Goal: Transaction & Acquisition: Purchase product/service

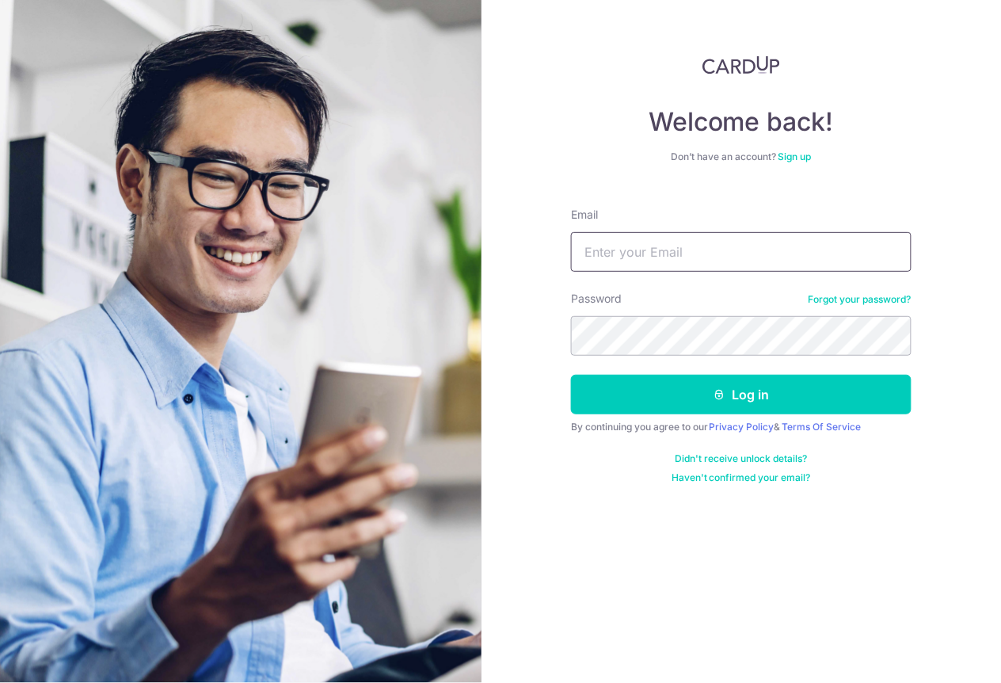
type input "[EMAIL_ADDRESS][DOMAIN_NAME]"
click at [741, 394] on button "Log in" at bounding box center [741, 395] width 341 height 40
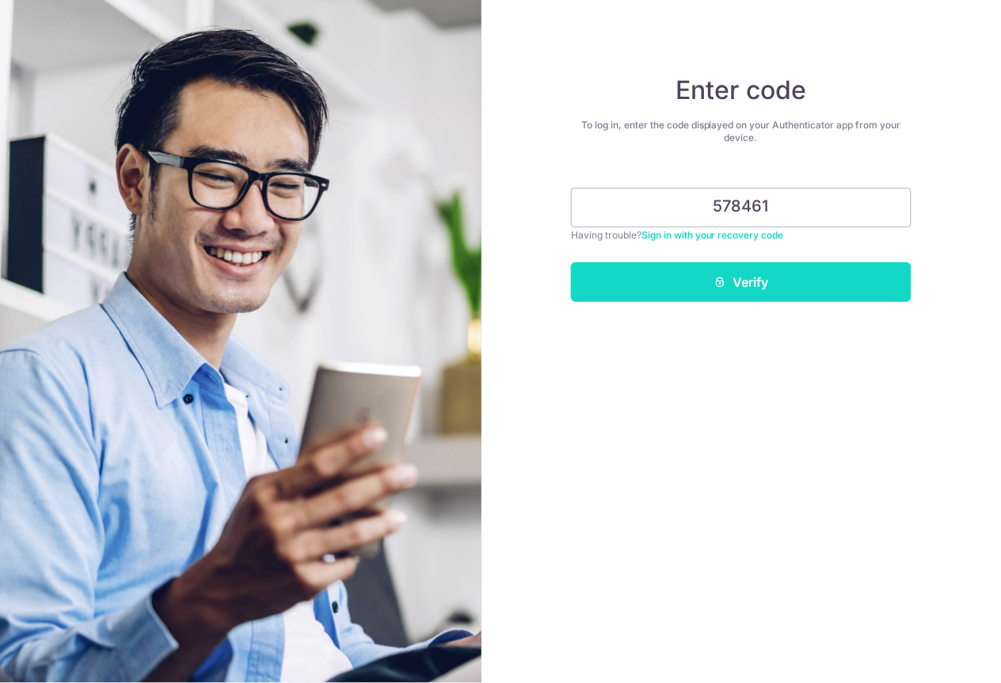
type input "578461"
click at [801, 272] on button "Verify" at bounding box center [741, 282] width 341 height 40
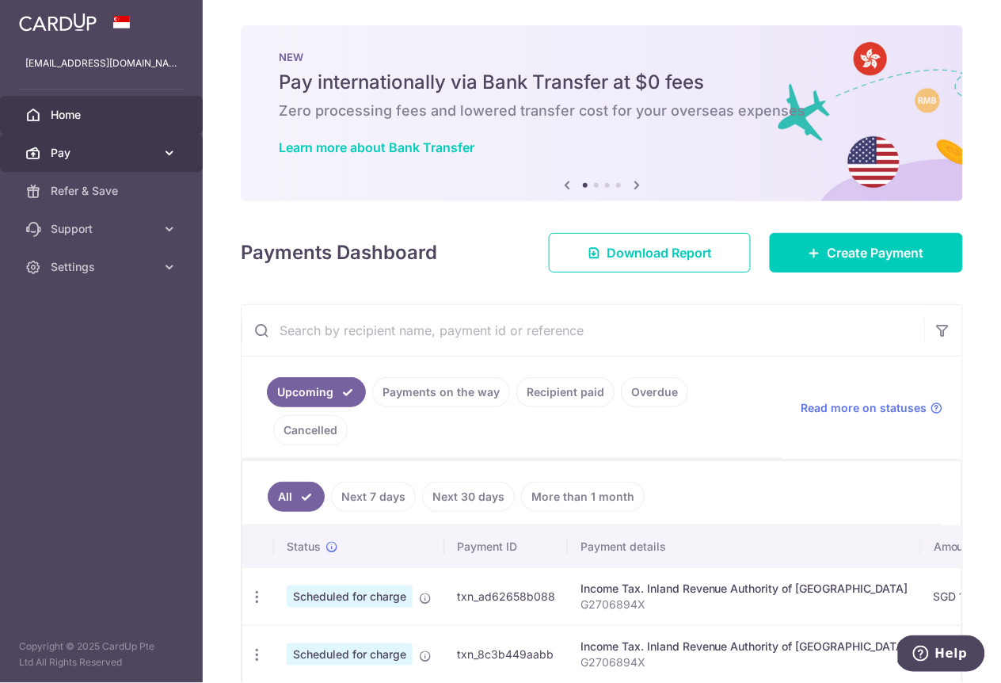
click at [75, 150] on span "Pay" at bounding box center [103, 153] width 105 height 16
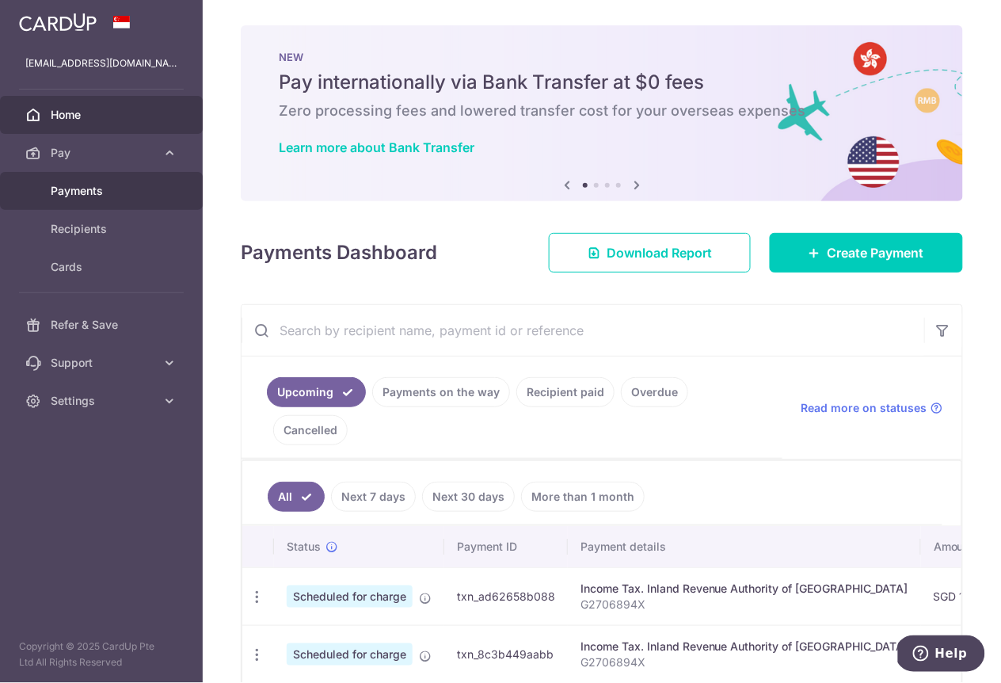
click at [82, 188] on span "Payments" at bounding box center [103, 191] width 105 height 16
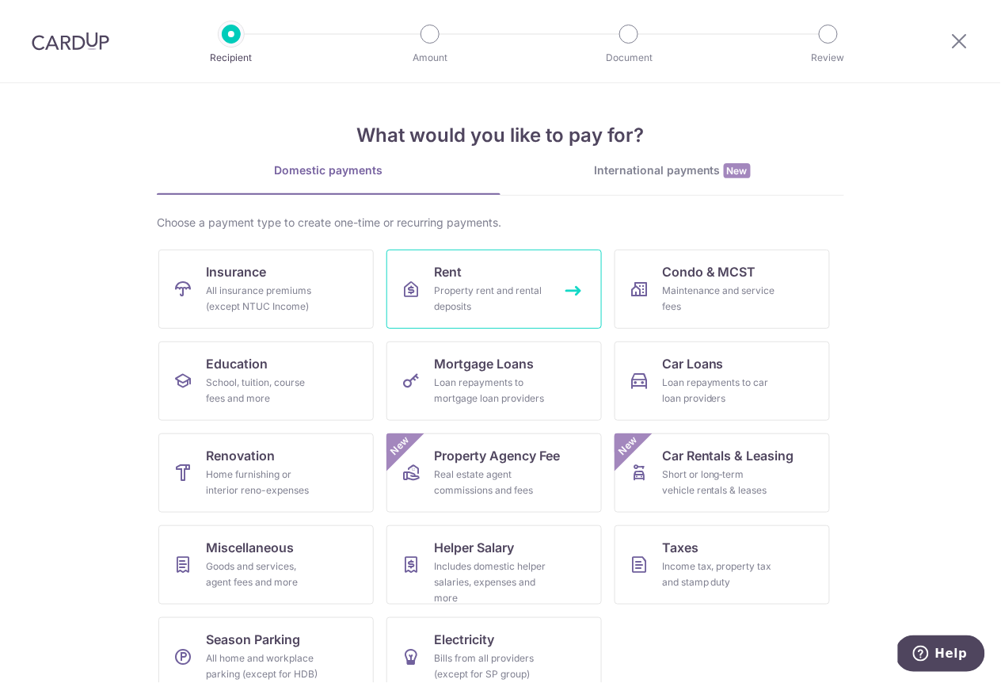
click at [474, 279] on link "Rent Property rent and rental deposits" at bounding box center [493, 288] width 215 height 79
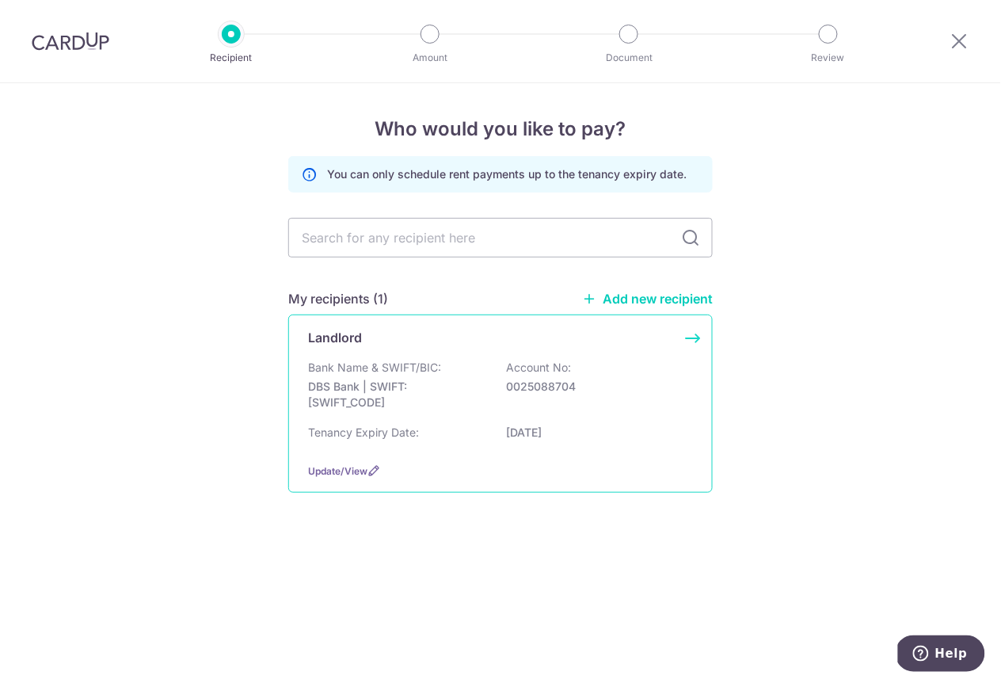
click at [468, 403] on p "DBS Bank | SWIFT: DBSSSGSGXXX" at bounding box center [396, 395] width 177 height 32
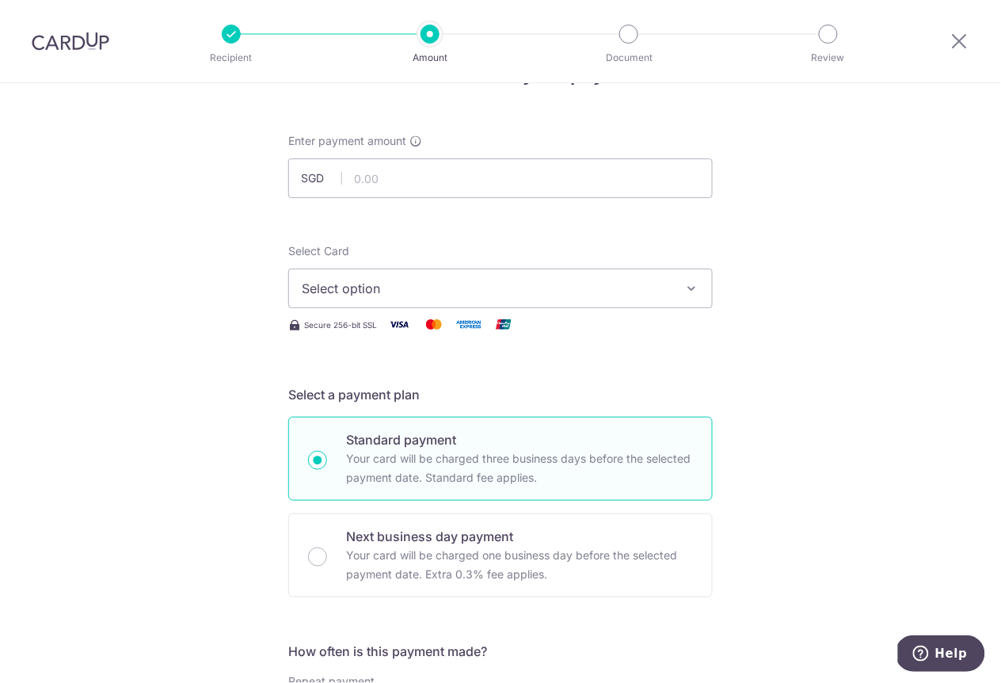
scroll to position [458, 0]
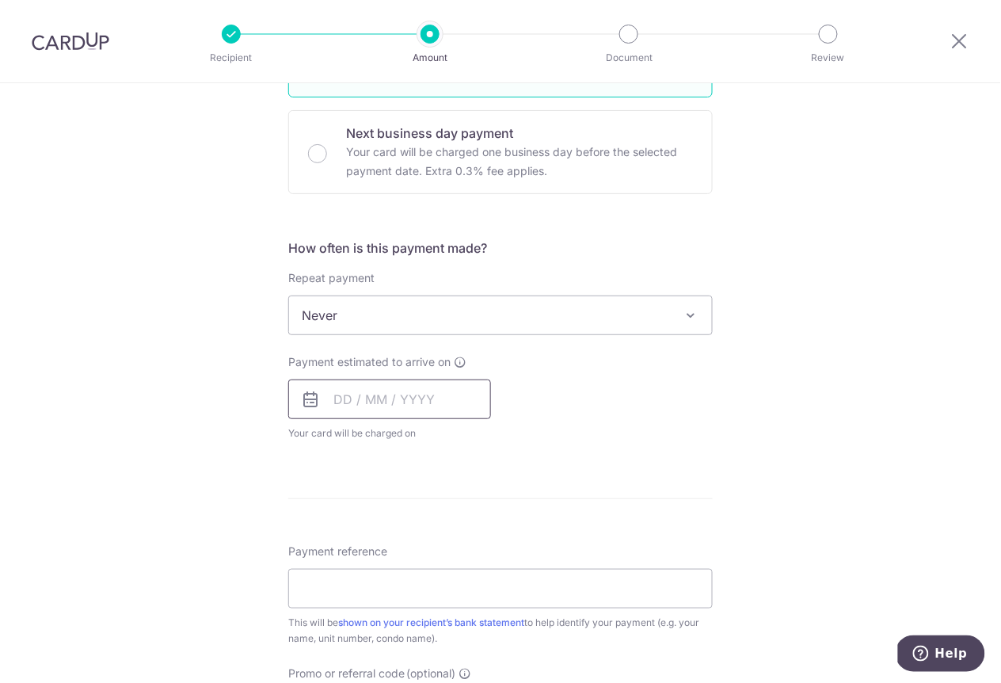
click at [333, 395] on input "text" at bounding box center [389, 399] width 203 height 40
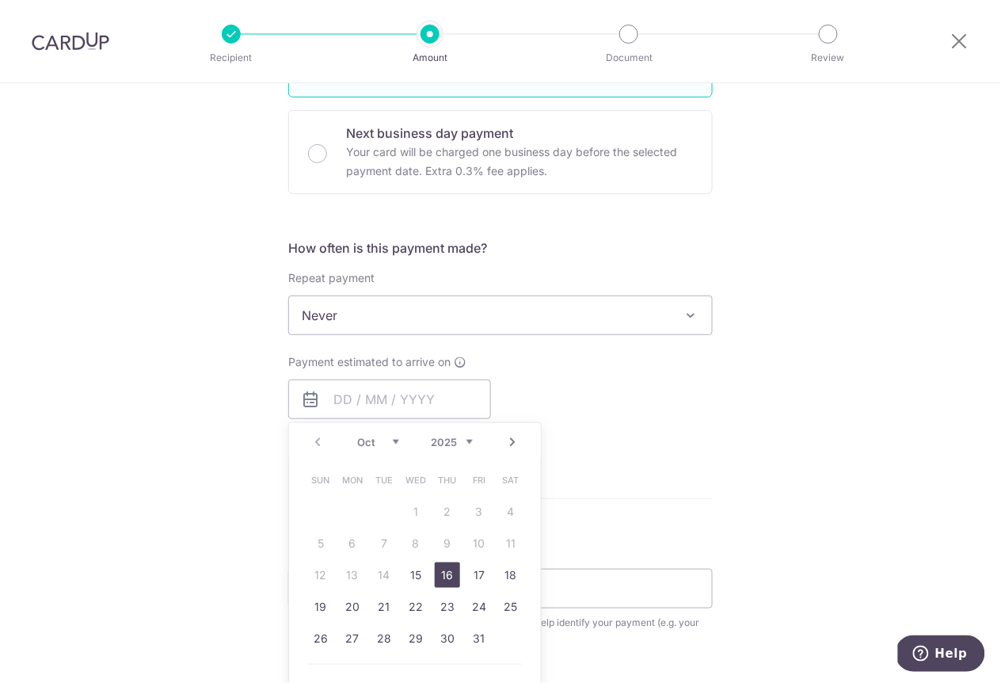
click at [451, 572] on link "16" at bounding box center [447, 574] width 25 height 25
type input "[DATE]"
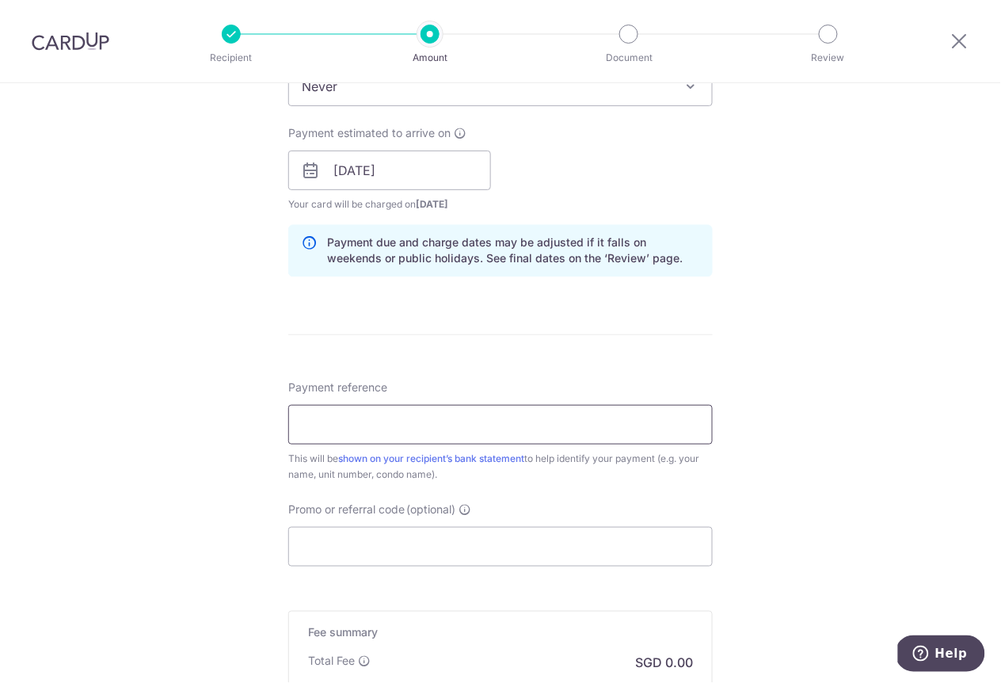
scroll to position [732, 0]
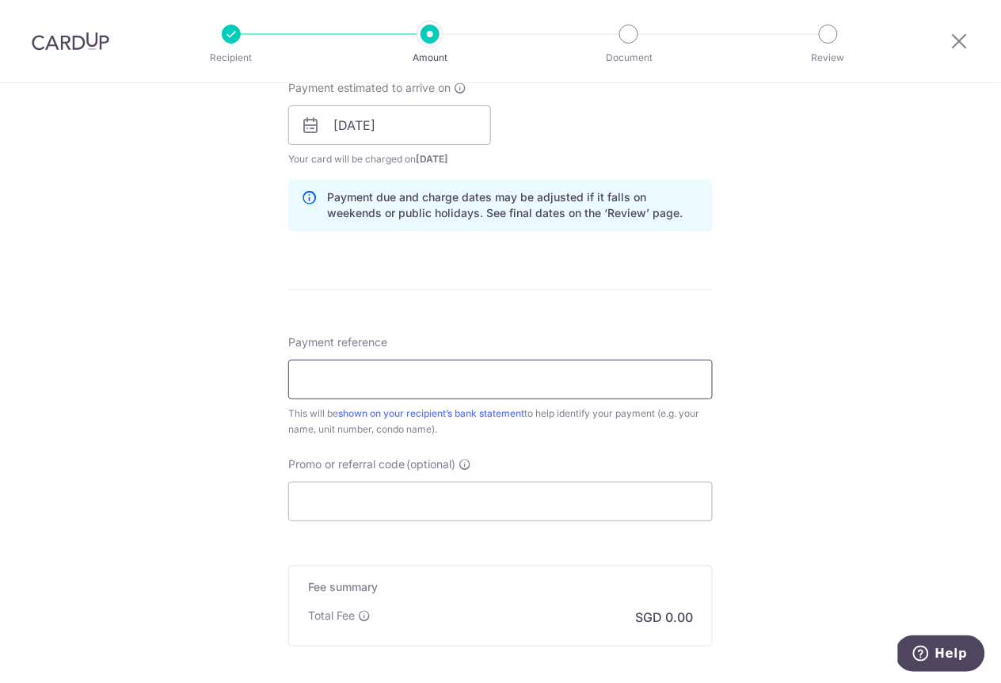
click at [415, 376] on input "Payment reference" at bounding box center [500, 380] width 424 height 40
type input "631 AMK R201"
click at [395, 498] on input "Promo or referral code (optional)" at bounding box center [500, 502] width 424 height 40
paste input "3HOME25R"
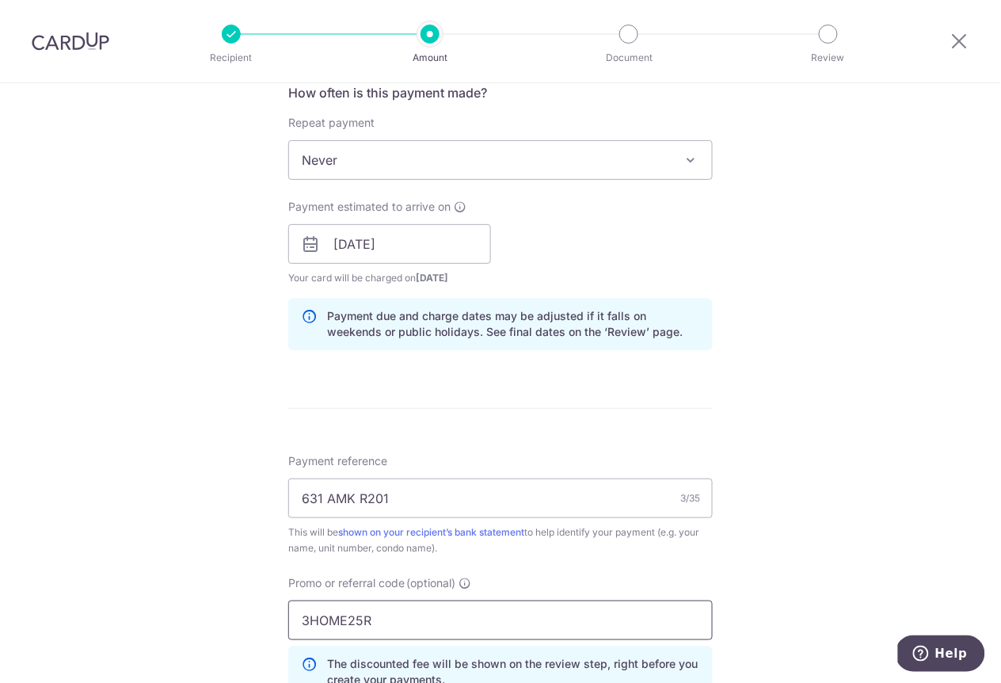
scroll to position [508, 0]
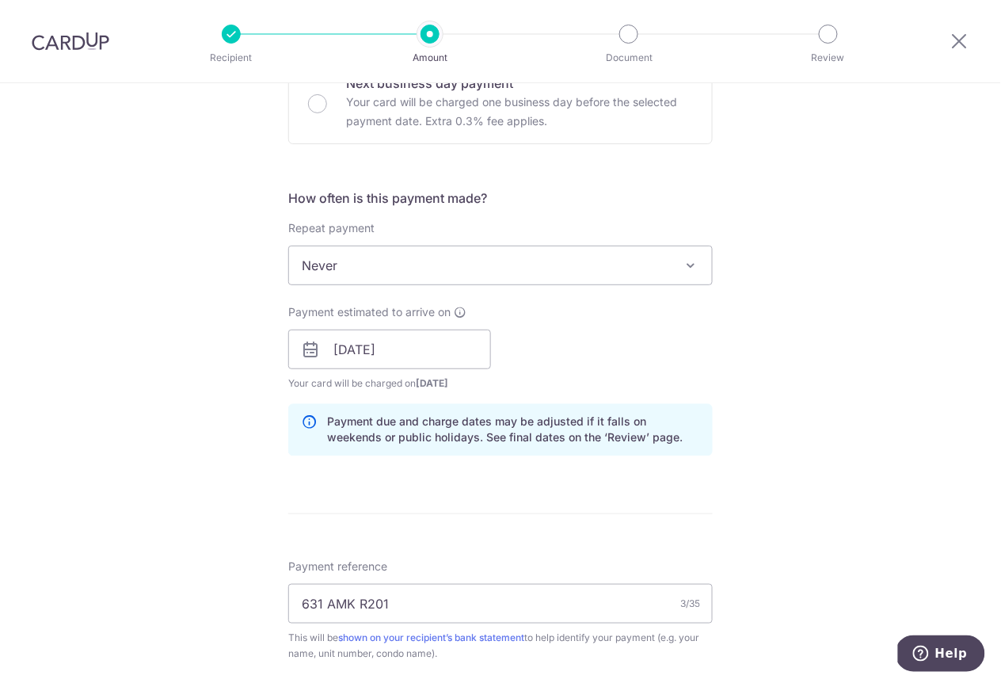
type input "3HOME25R"
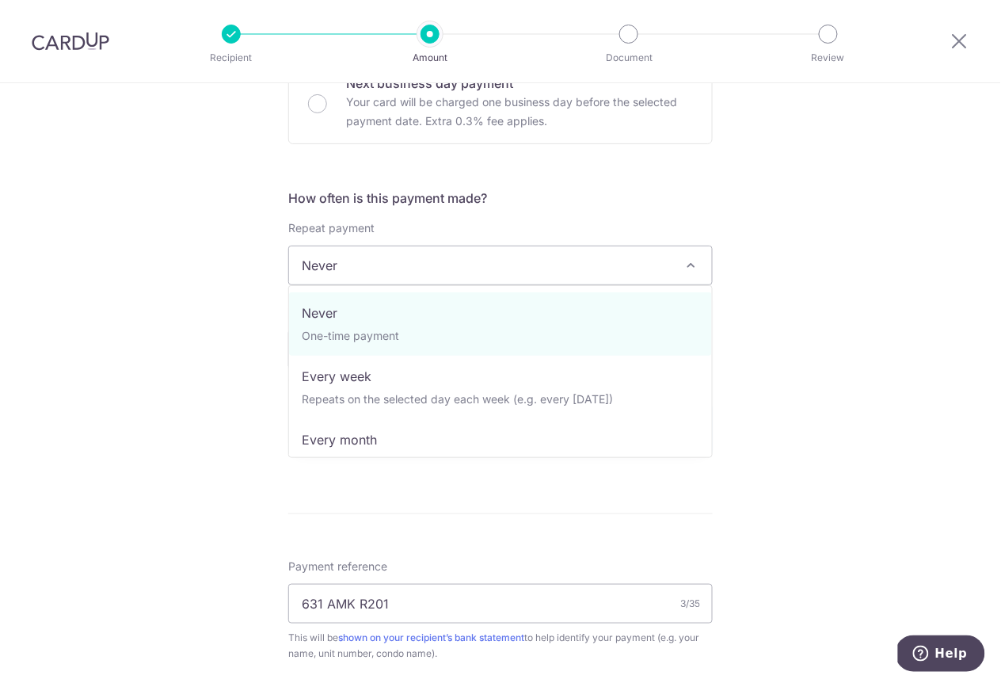
click at [374, 263] on span "Never" at bounding box center [500, 265] width 423 height 38
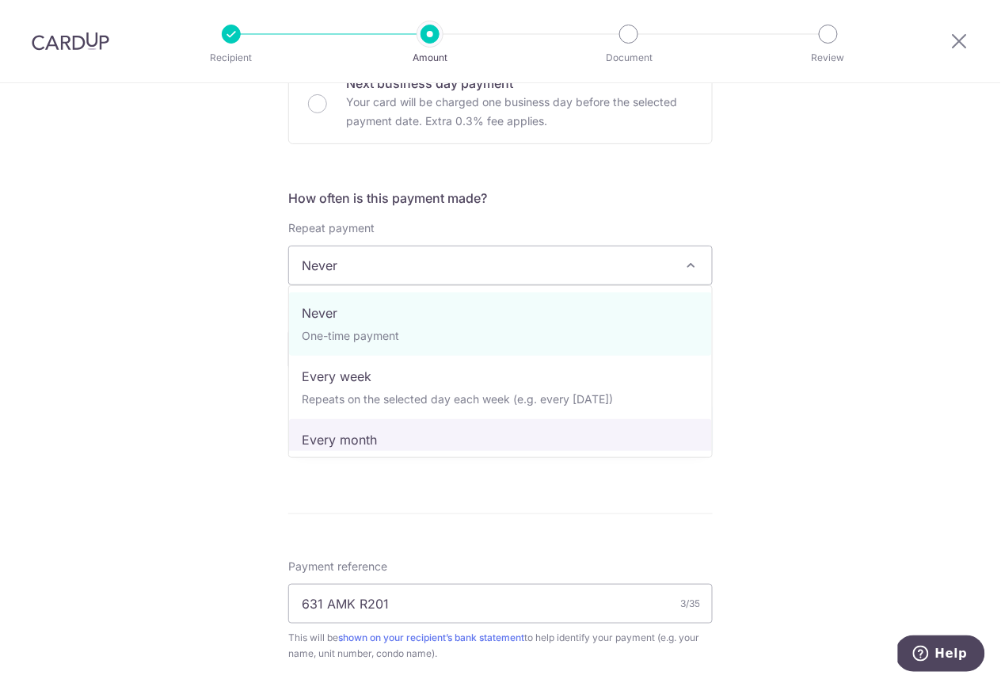
select select "3"
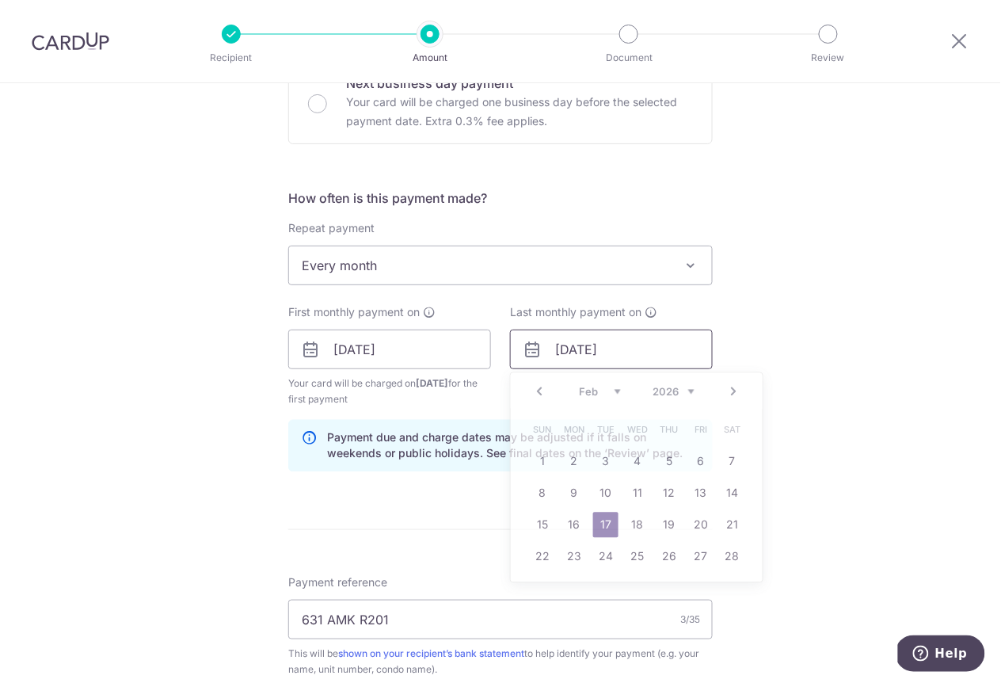
drag, startPoint x: 632, startPoint y: 340, endPoint x: 542, endPoint y: 339, distance: 89.5
click at [542, 339] on input "[DATE]" at bounding box center [611, 349] width 203 height 40
click at [889, 378] on div "Tell us more about your payment Enter payment amount SGD Select Card Select opt…" at bounding box center [500, 368] width 1001 height 1585
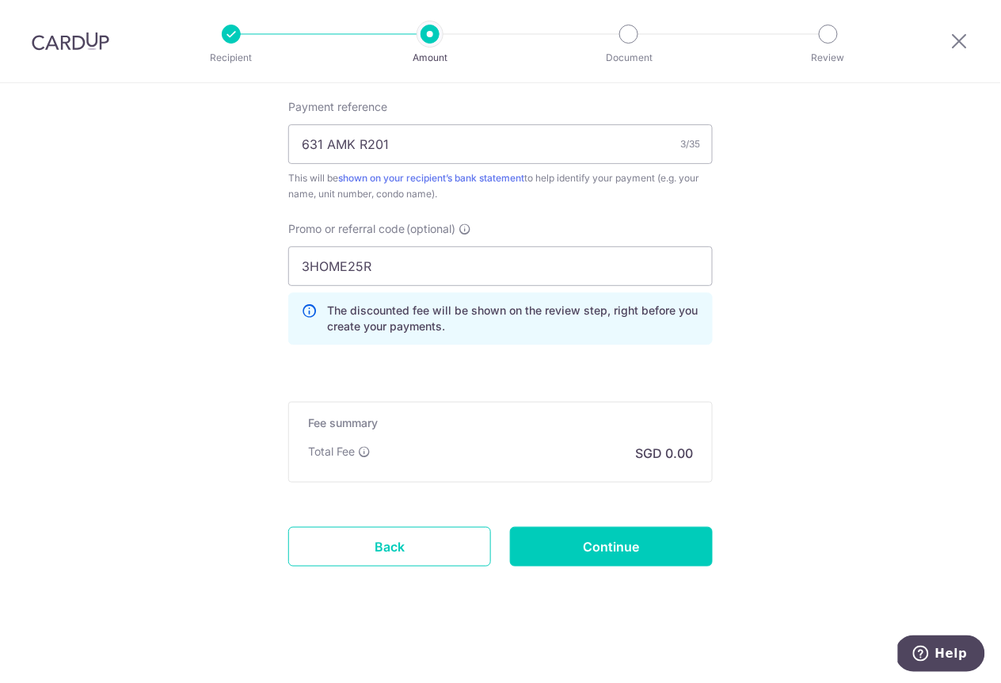
scroll to position [982, 0]
drag, startPoint x: 604, startPoint y: 550, endPoint x: 615, endPoint y: 546, distance: 11.0
click at [604, 550] on input "Continue" at bounding box center [611, 547] width 203 height 40
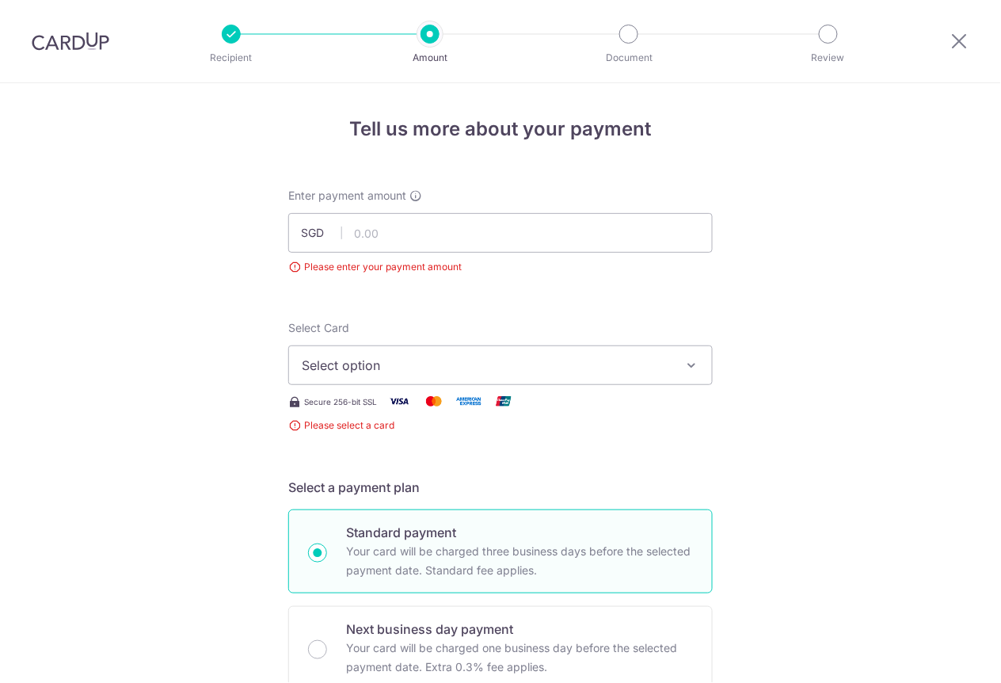
scroll to position [175, 0]
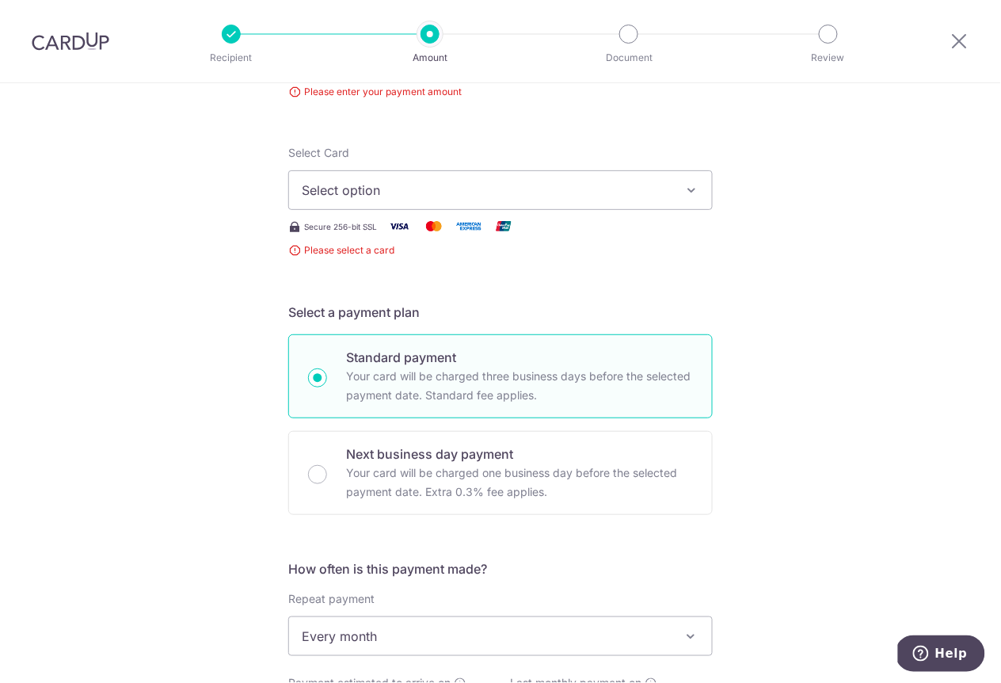
click at [634, 192] on span "Select option" at bounding box center [486, 190] width 369 height 19
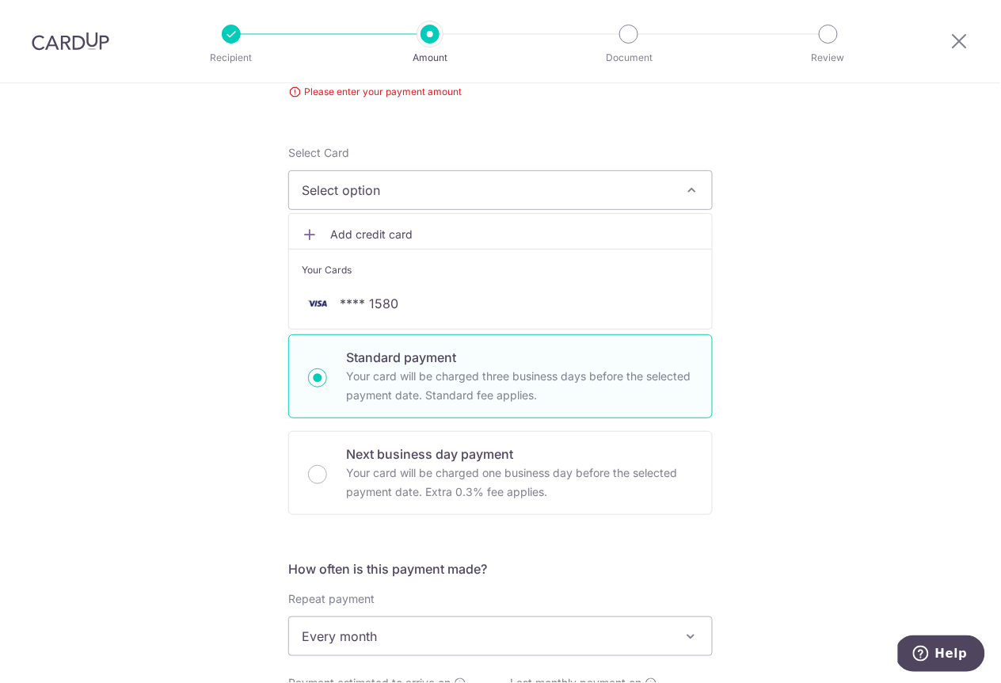
drag, startPoint x: 569, startPoint y: 289, endPoint x: 601, endPoint y: 297, distance: 33.4
click at [569, 289] on link "**** 1580" at bounding box center [500, 303] width 423 height 38
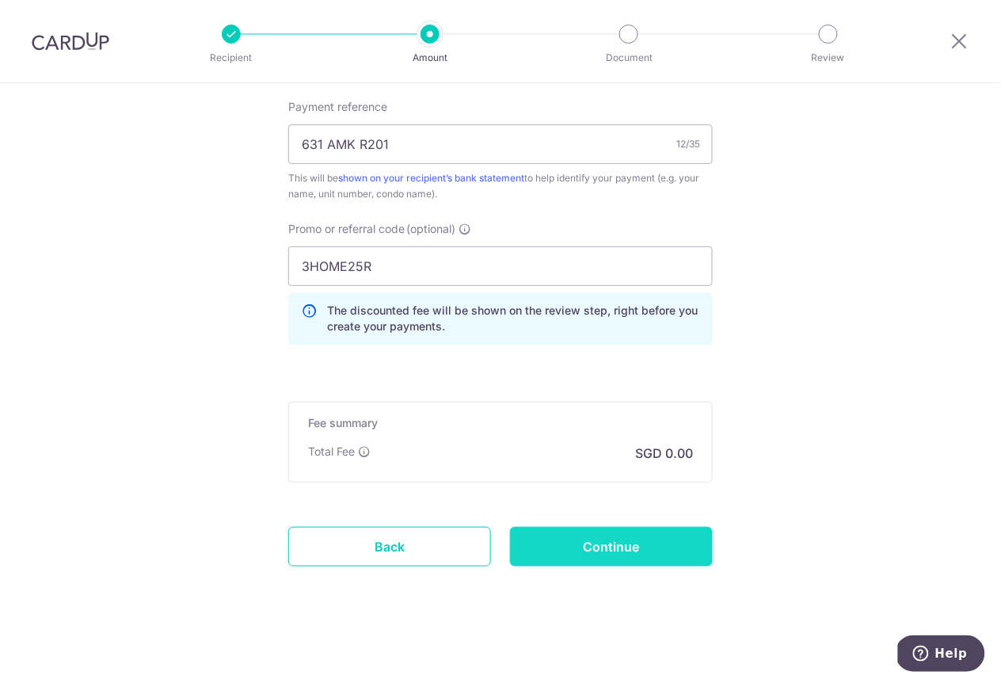
scroll to position [923, 0]
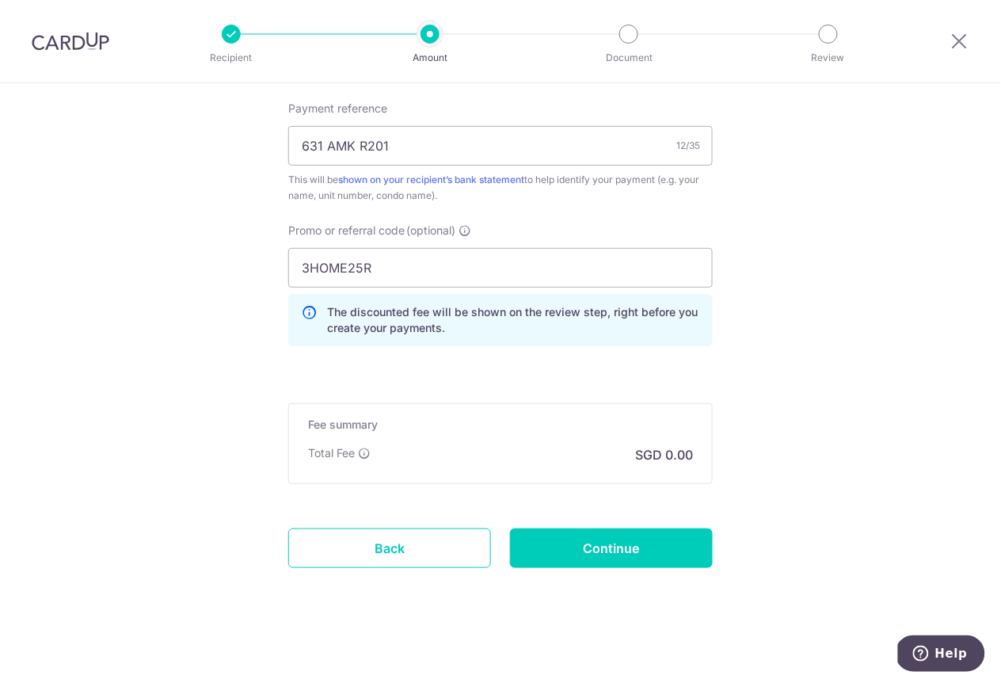
drag, startPoint x: 616, startPoint y: 538, endPoint x: 630, endPoint y: 521, distance: 21.4
click at [616, 537] on input "Continue" at bounding box center [611, 548] width 203 height 40
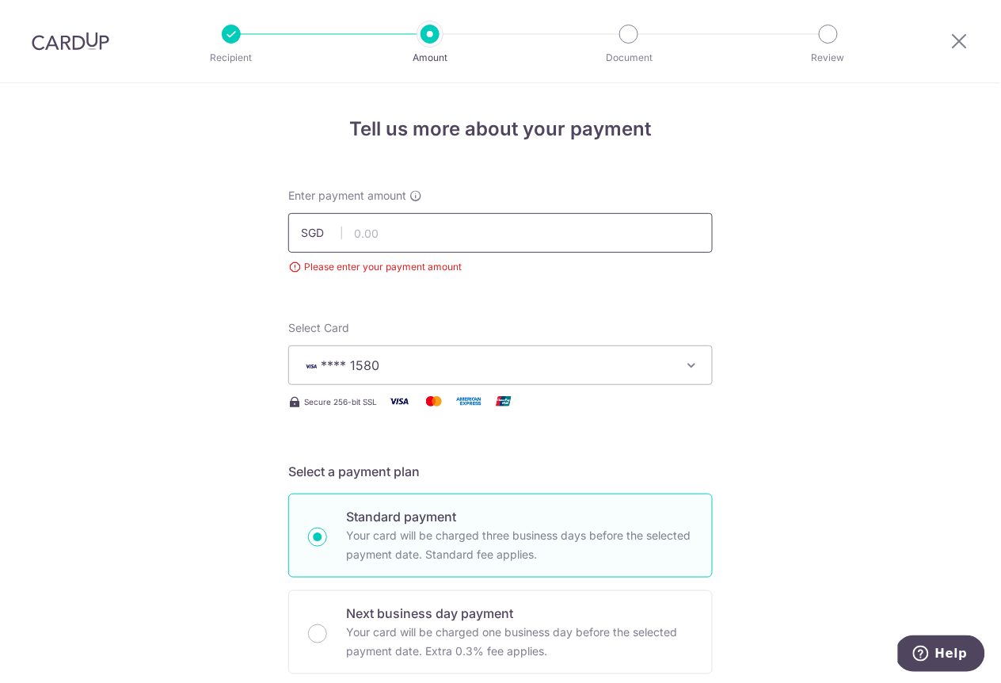
click at [541, 235] on input "text" at bounding box center [500, 233] width 424 height 40
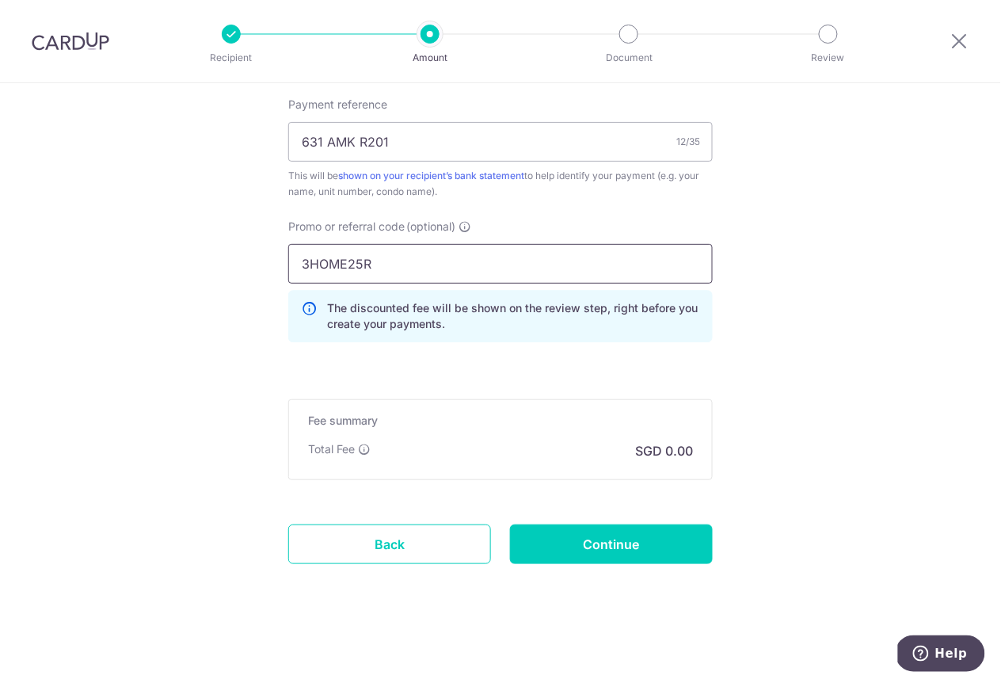
scroll to position [923, 0]
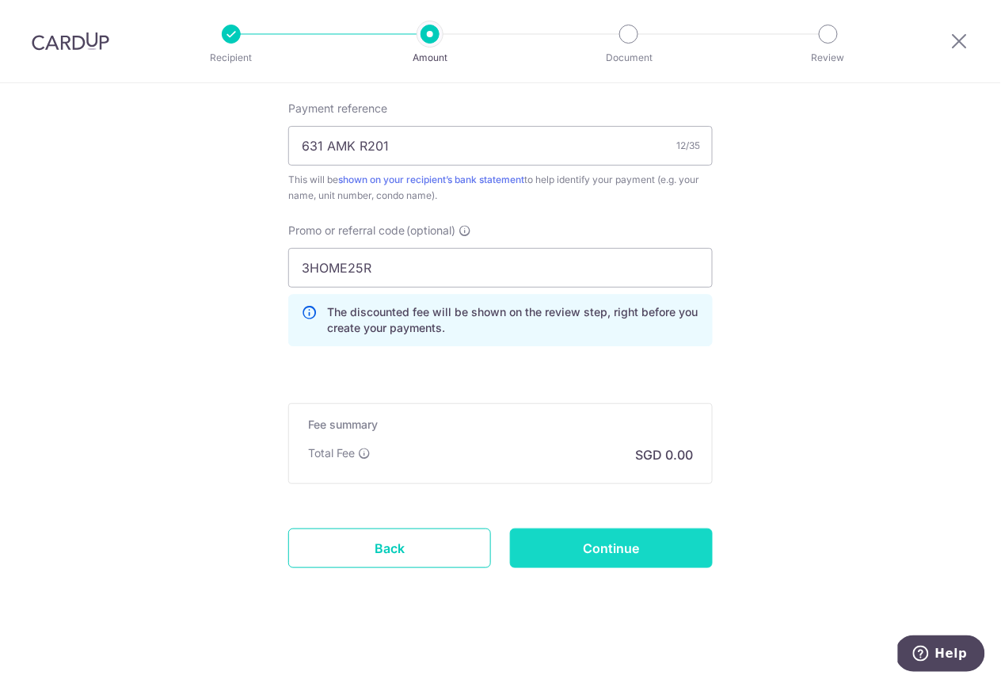
type input "1,900.00"
click at [615, 544] on input "Continue" at bounding box center [611, 548] width 203 height 40
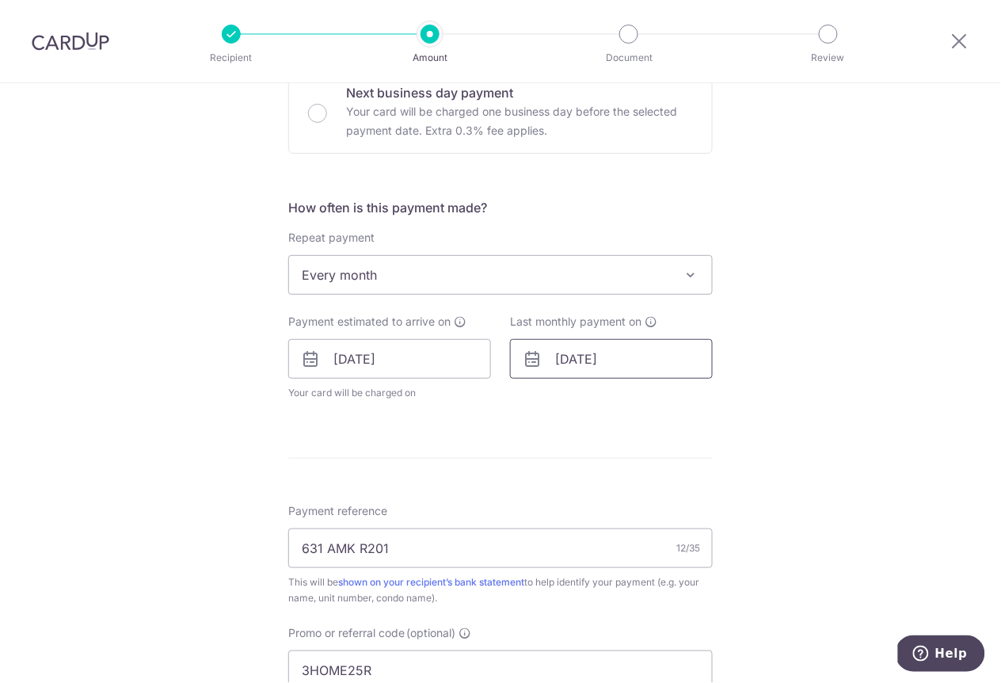
scroll to position [539, 0]
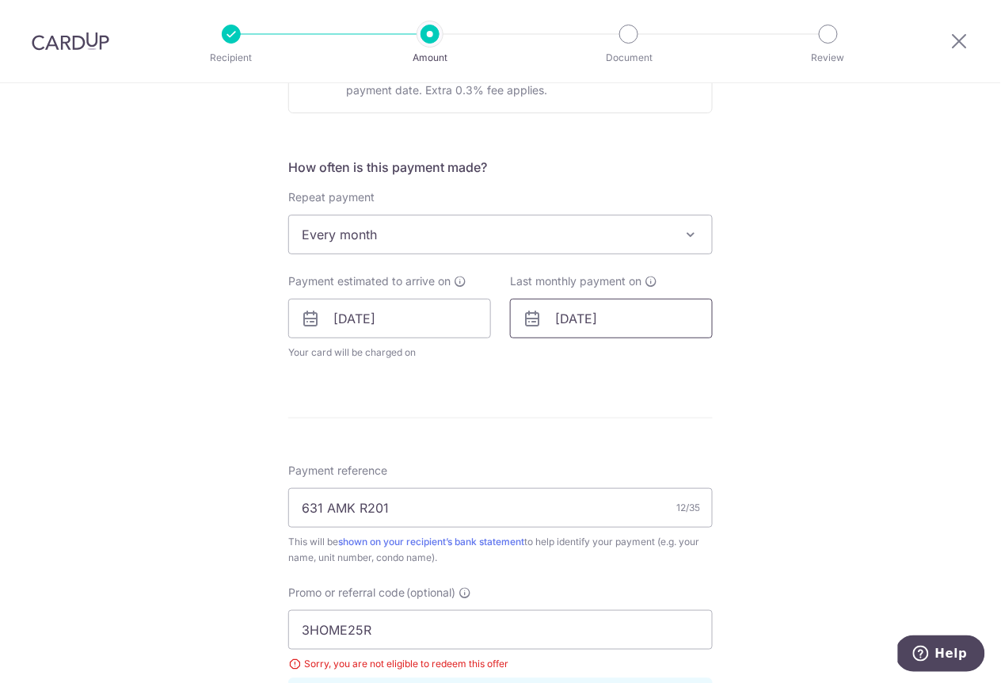
click at [622, 312] on input "[DATE]" at bounding box center [611, 319] width 203 height 40
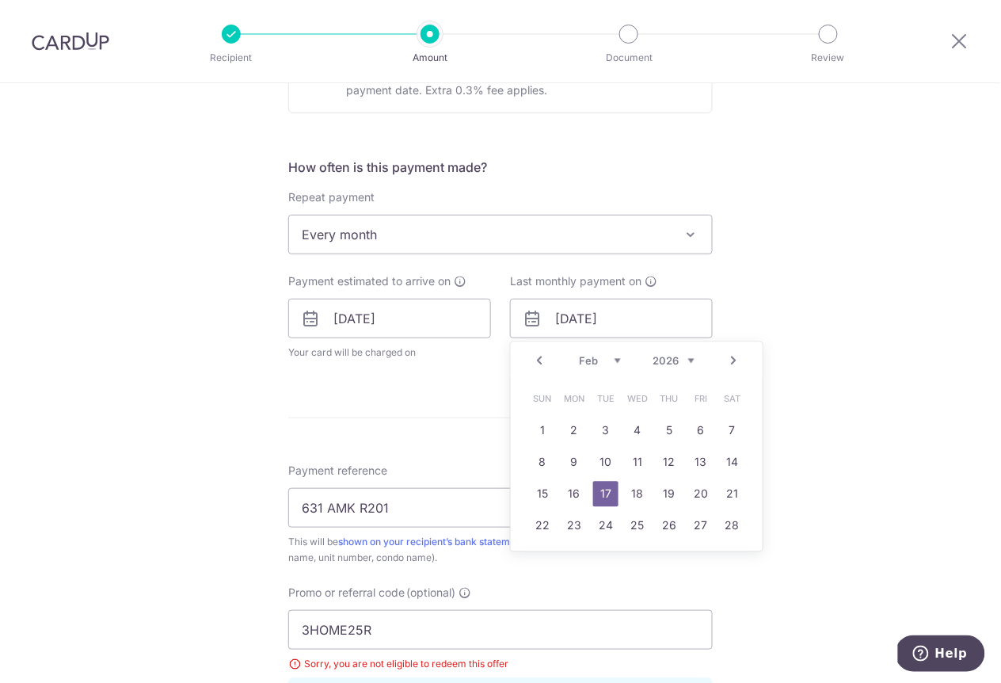
click at [542, 360] on link "Prev" at bounding box center [539, 361] width 19 height 19
click at [636, 493] on link "17" at bounding box center [637, 494] width 25 height 25
type input "[DATE]"
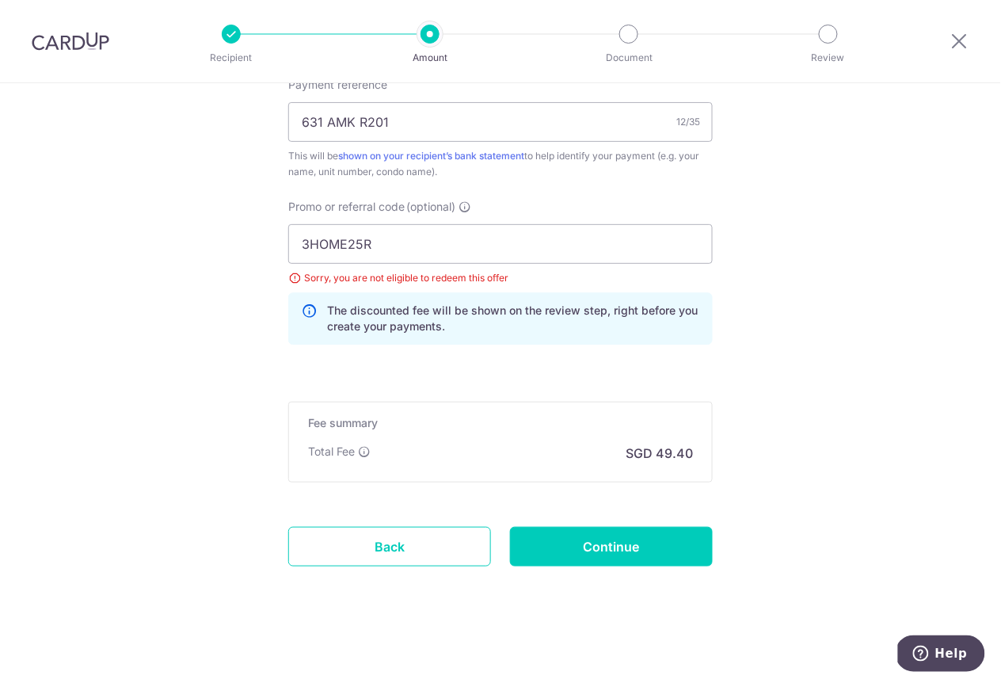
scroll to position [988, 0]
click at [558, 547] on input "Continue" at bounding box center [611, 547] width 203 height 40
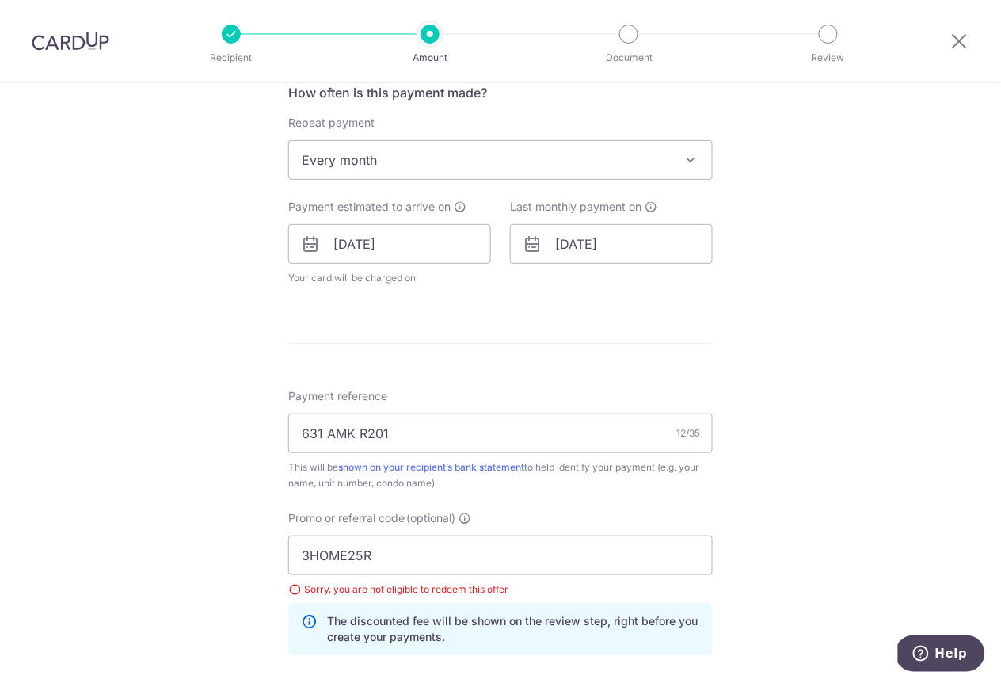
scroll to position [566, 0]
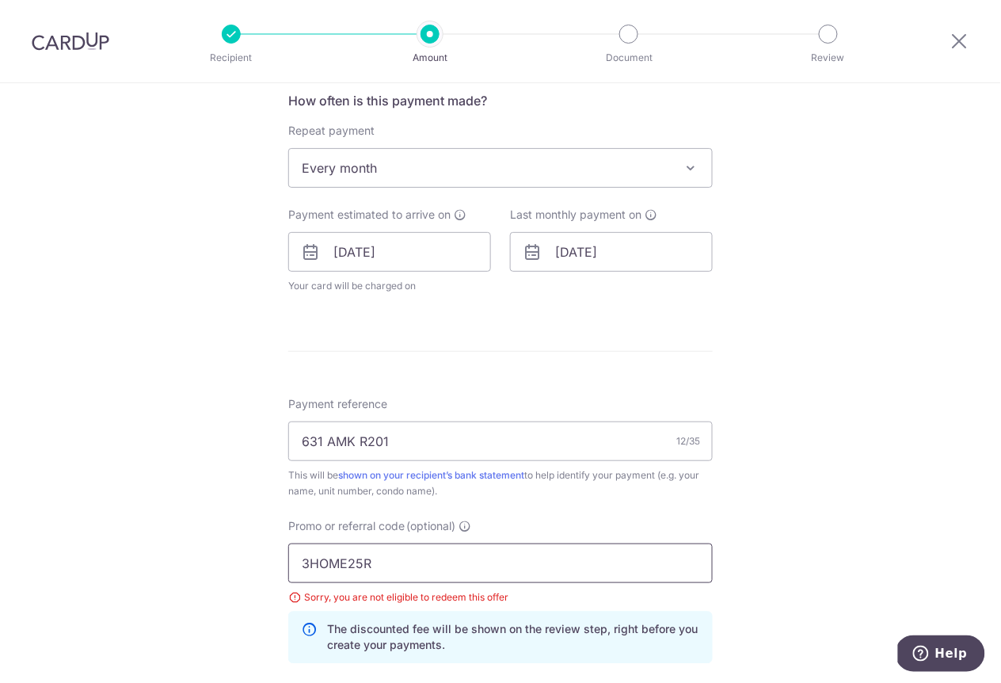
drag, startPoint x: 394, startPoint y: 560, endPoint x: 266, endPoint y: 552, distance: 128.5
click at [267, 552] on div "Tell us more about your payment Enter payment amount SGD 1,900.00 1900.00 Selec…" at bounding box center [500, 241] width 1001 height 1526
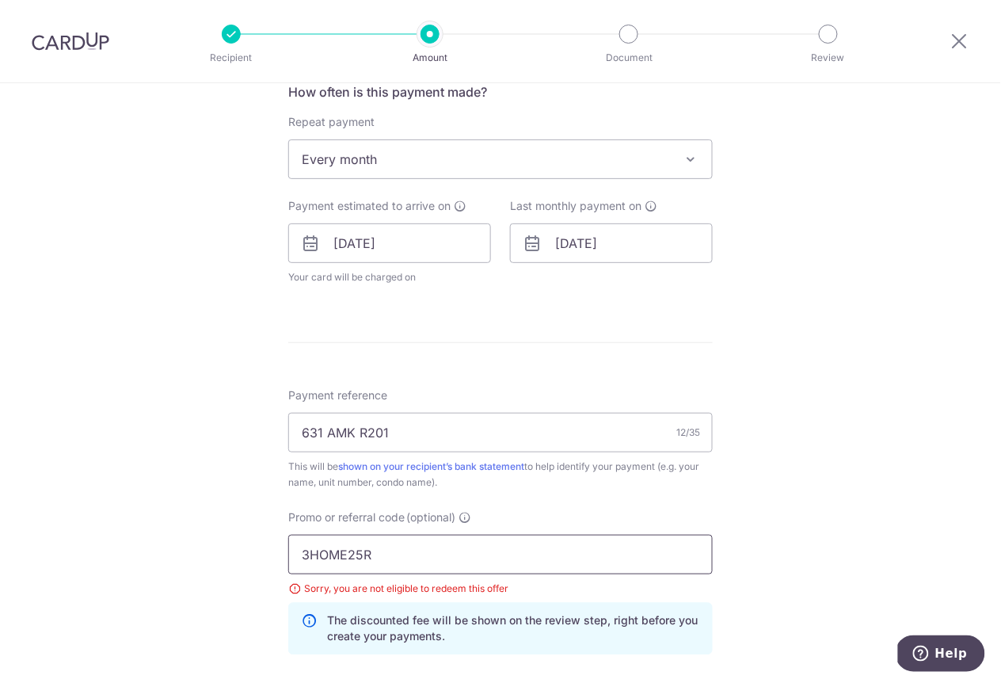
paste input "VTAX"
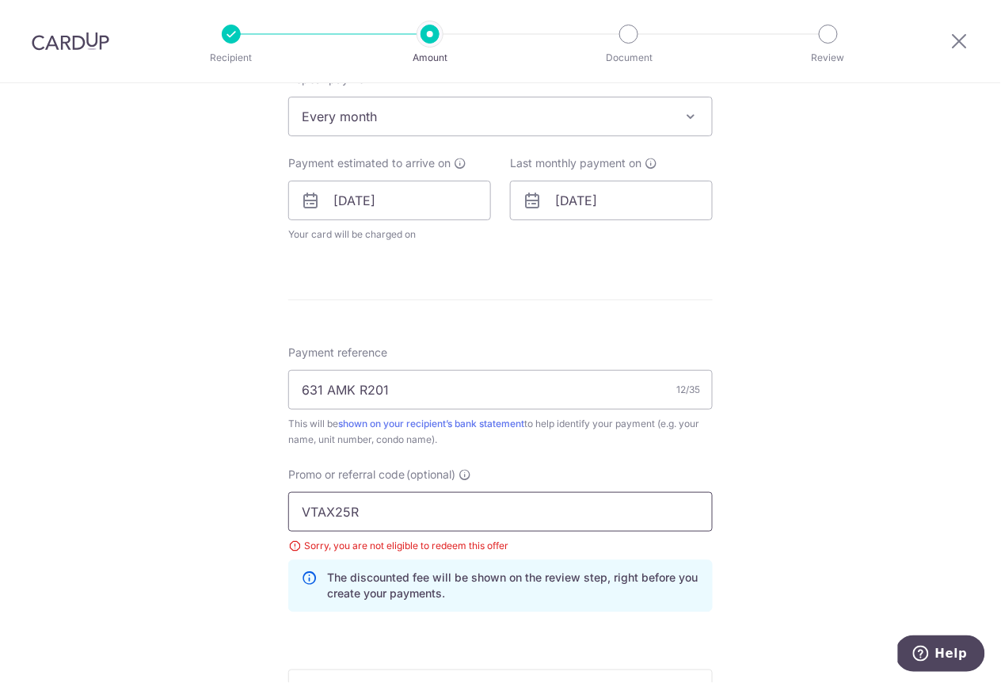
scroll to position [903, 0]
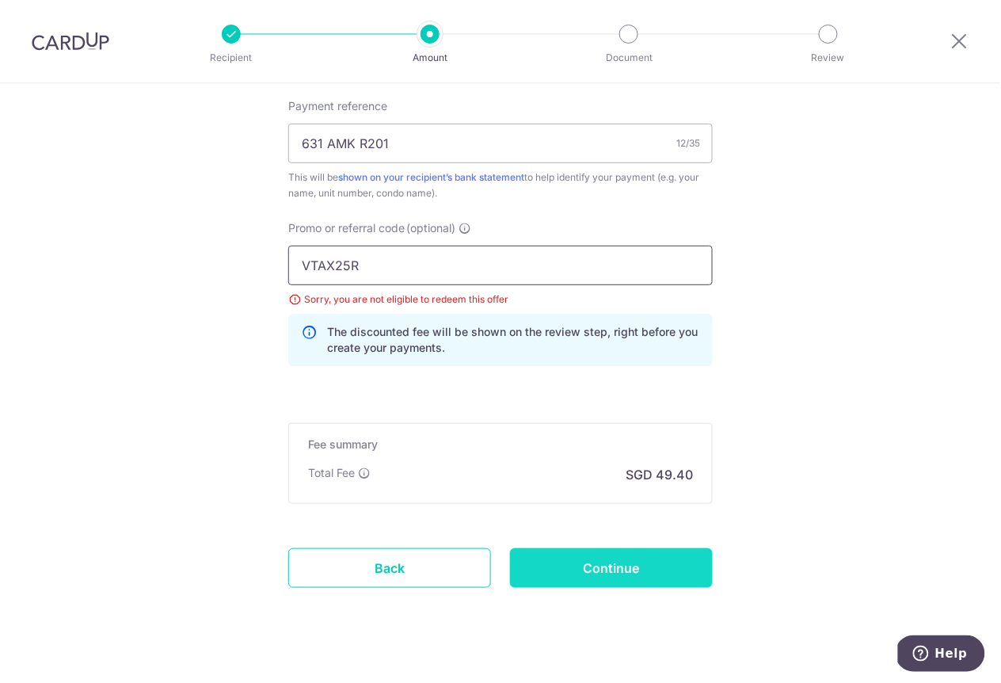
type input "VTAX25R"
click at [594, 558] on input "Continue" at bounding box center [611, 568] width 203 height 40
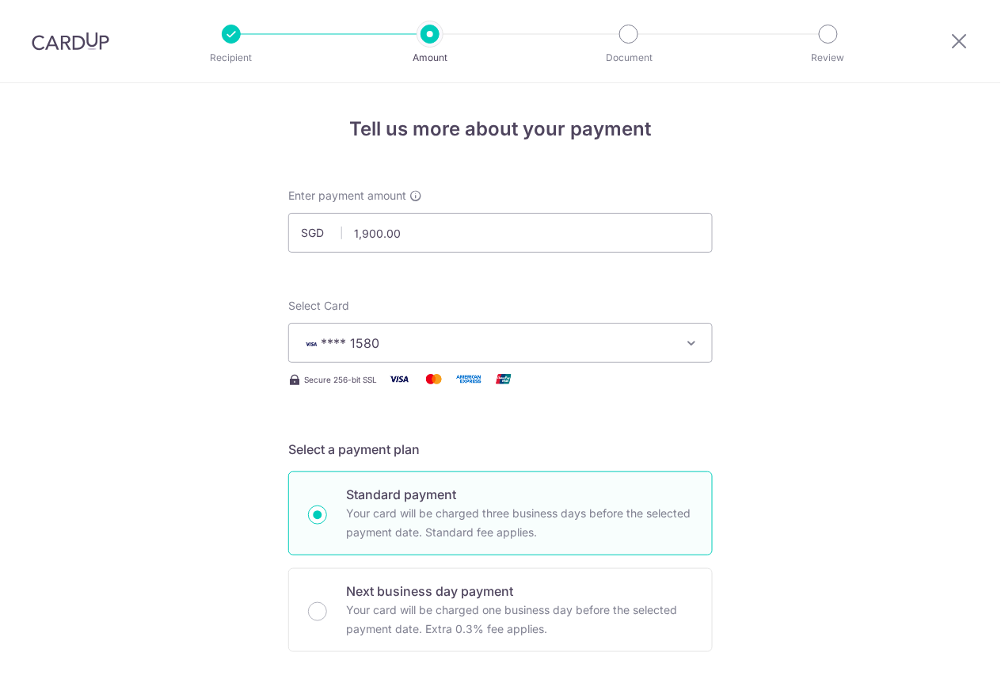
scroll to position [923, 0]
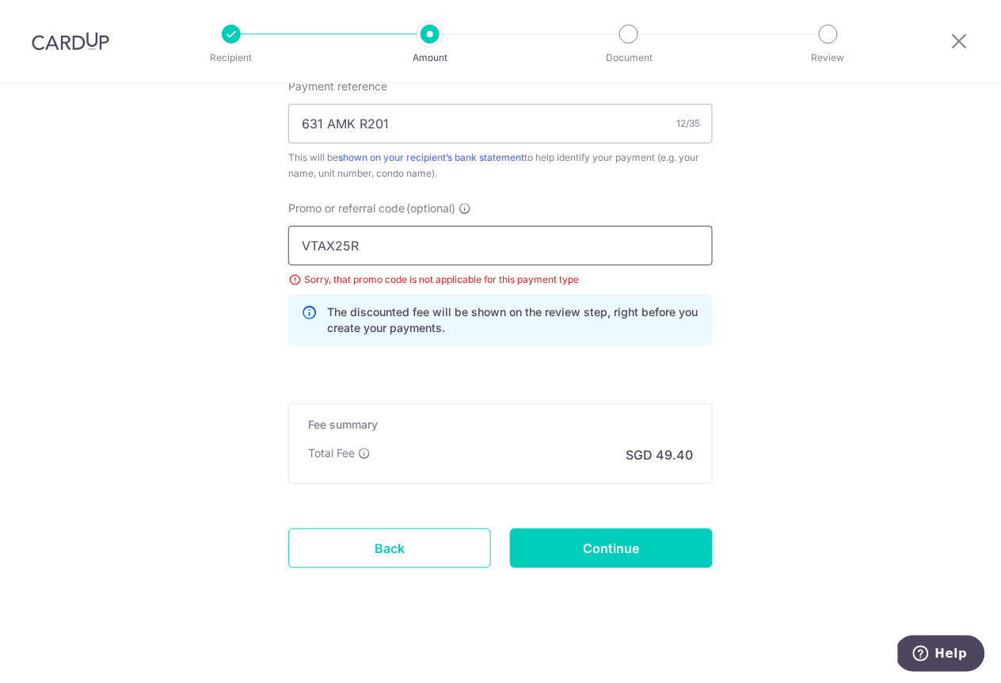
drag, startPoint x: 373, startPoint y: 240, endPoint x: 239, endPoint y: 223, distance: 135.0
paste input "3HOME"
type input "3HOME25R"
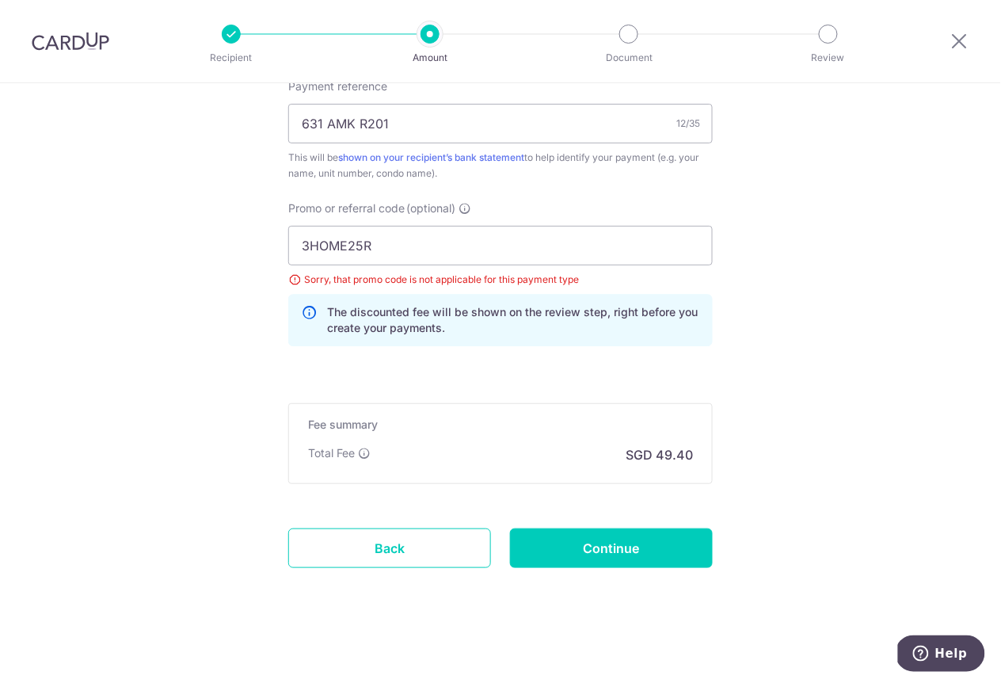
drag, startPoint x: 565, startPoint y: 535, endPoint x: 502, endPoint y: 506, distance: 69.8
click at [565, 535] on input "Continue" at bounding box center [611, 548] width 203 height 40
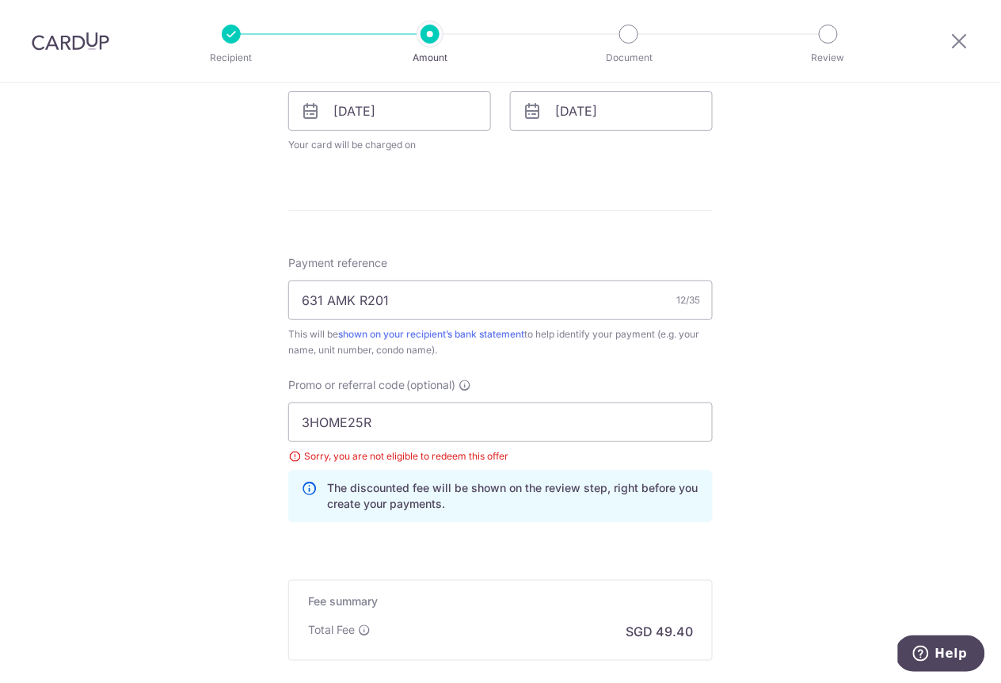
scroll to position [912, 0]
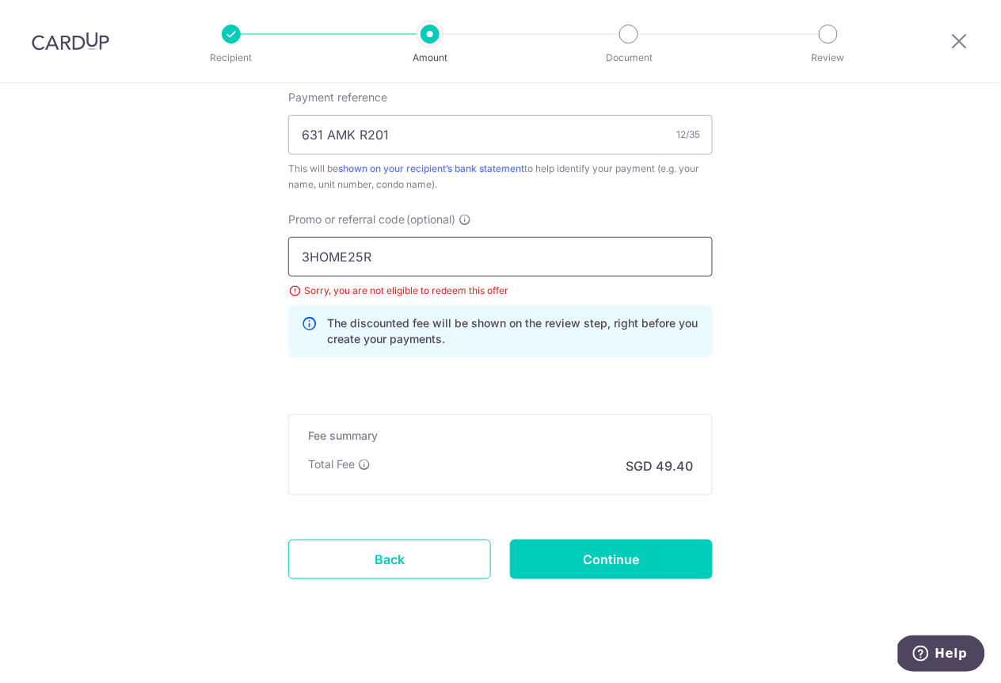
drag, startPoint x: 383, startPoint y: 246, endPoint x: 241, endPoint y: 227, distance: 142.9
paste input "SAVERENT179"
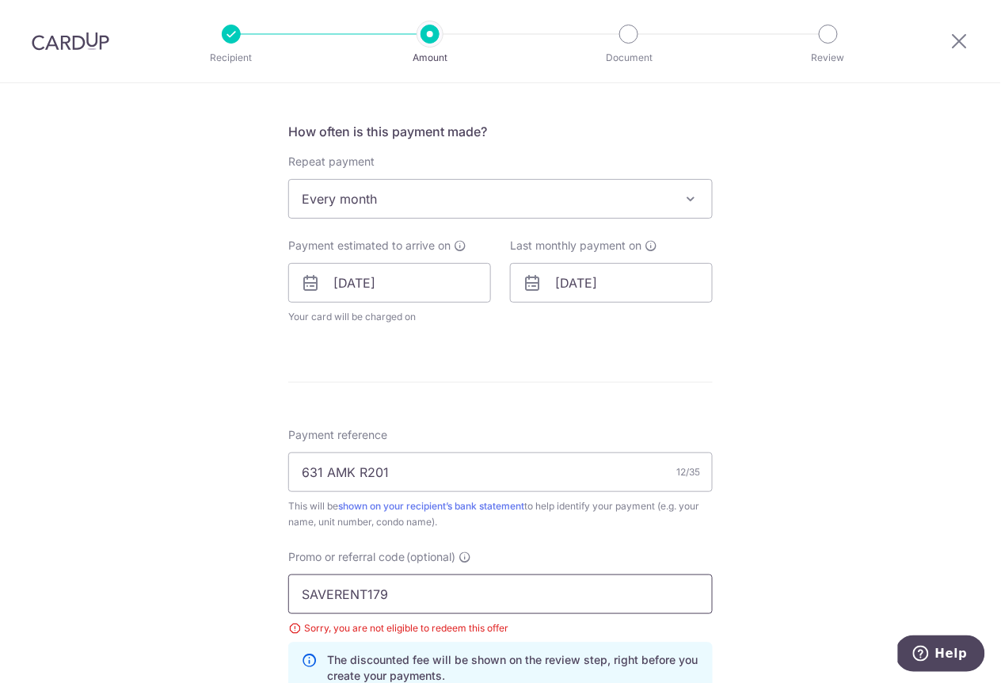
scroll to position [573, 0]
type input "SAVERENT179"
click at [392, 194] on span "Every month" at bounding box center [500, 200] width 423 height 38
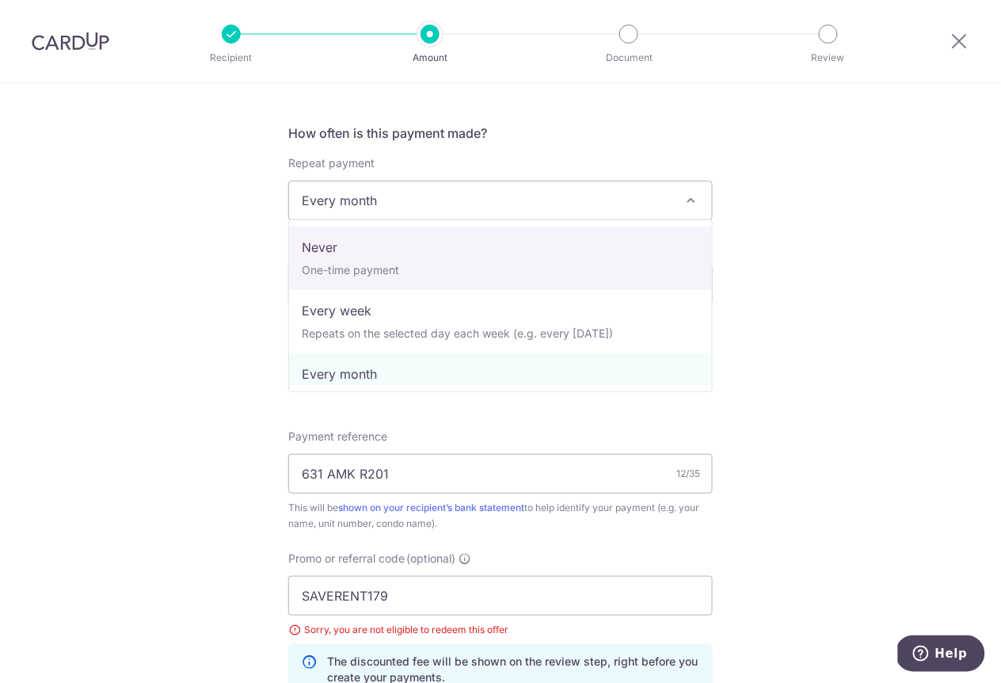
select select "1"
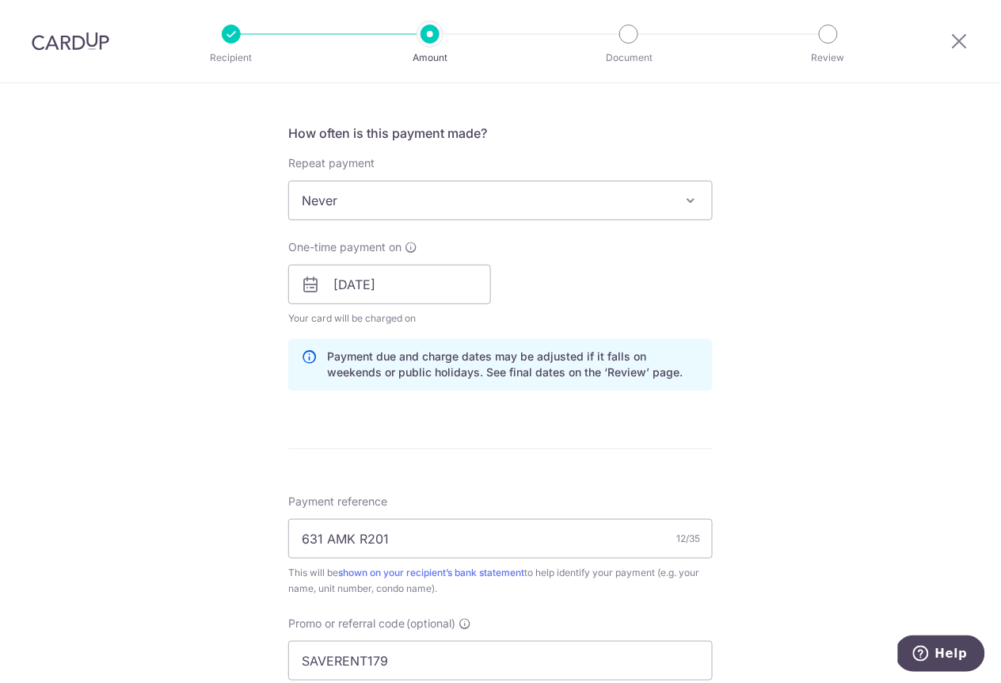
scroll to position [961, 0]
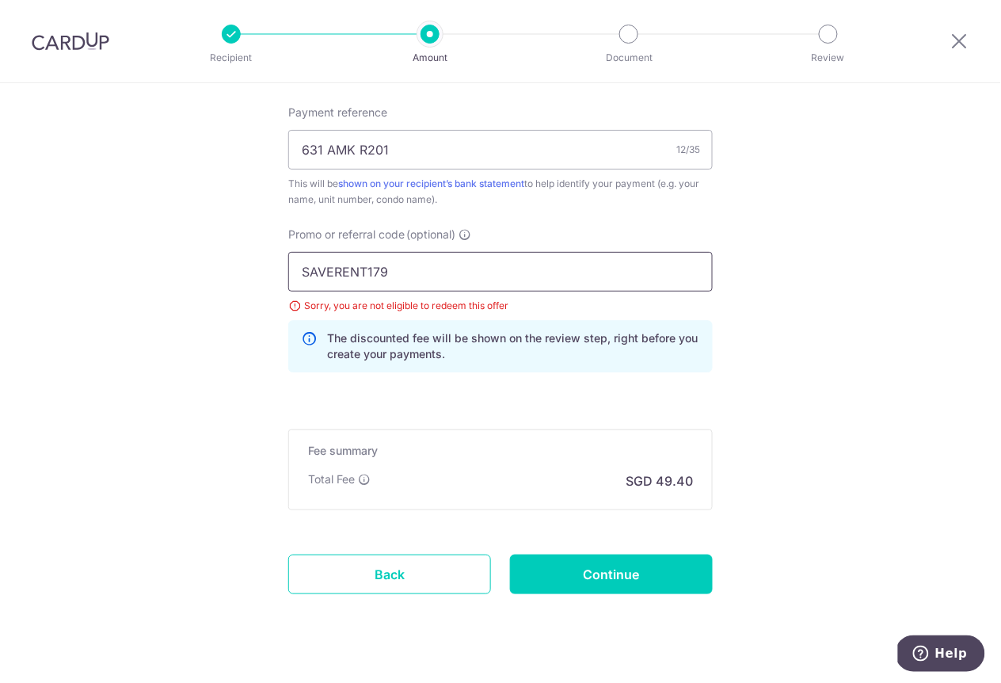
click at [455, 272] on input "SAVERENT179" at bounding box center [500, 272] width 424 height 40
click at [600, 585] on input "Continue" at bounding box center [611, 574] width 203 height 40
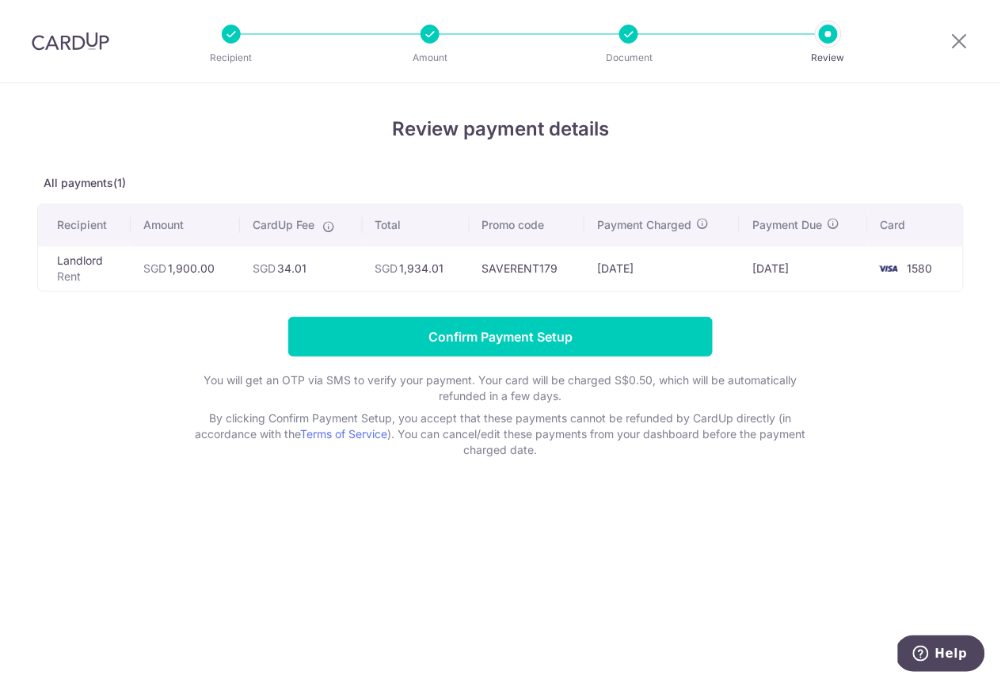
click at [495, 332] on input "Confirm Payment Setup" at bounding box center [500, 337] width 424 height 40
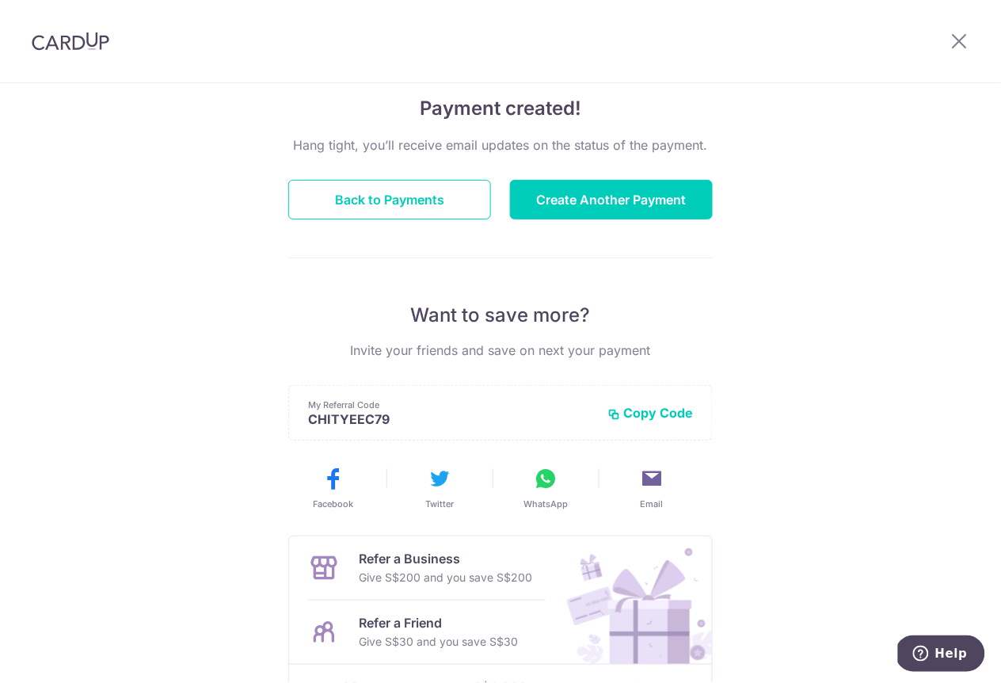
scroll to position [111, 0]
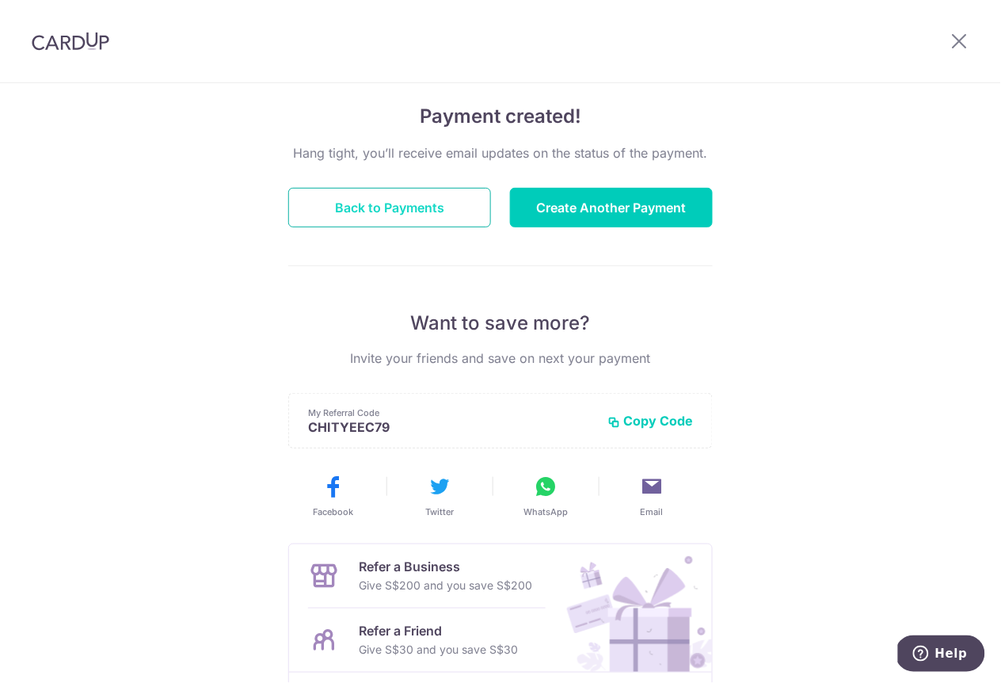
click at [405, 204] on button "Back to Payments" at bounding box center [389, 208] width 203 height 40
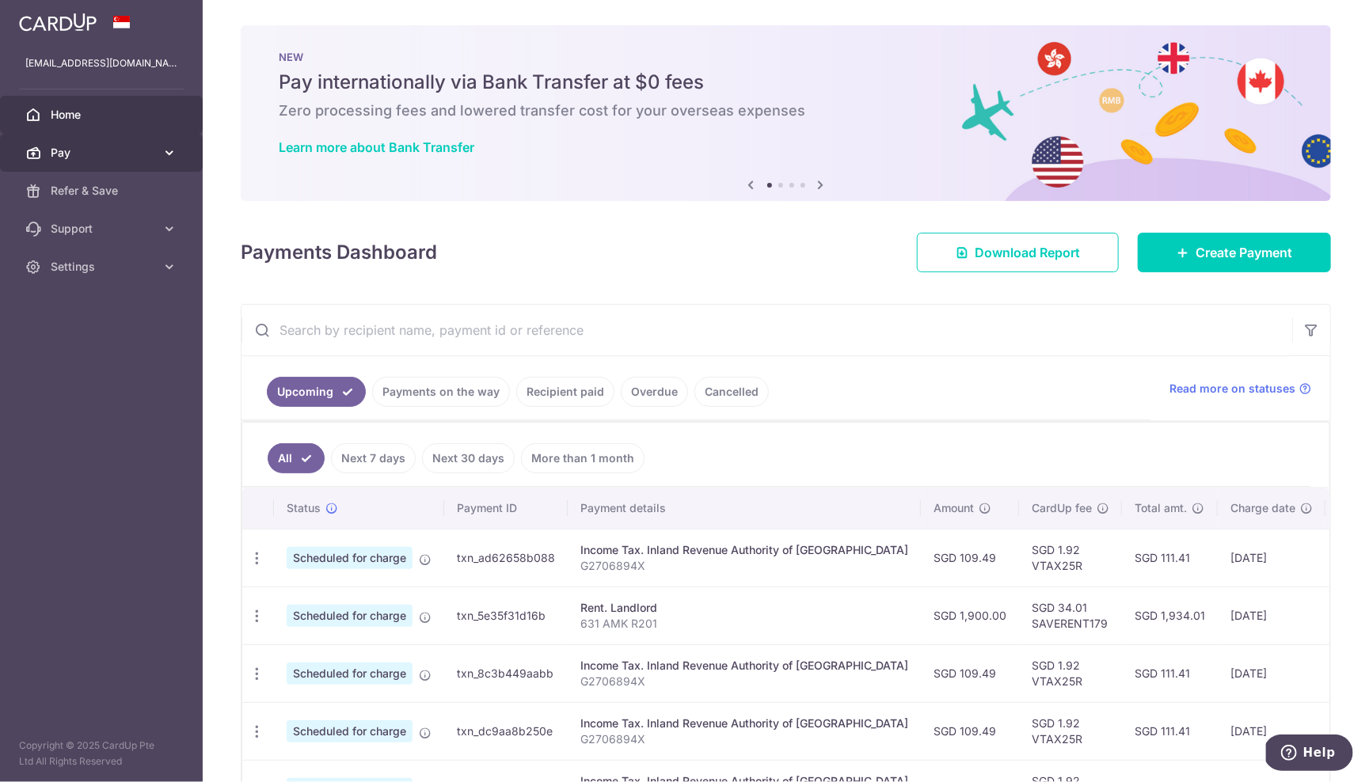
click at [98, 157] on span "Pay" at bounding box center [103, 153] width 105 height 16
click at [98, 156] on span "Pay" at bounding box center [103, 153] width 105 height 16
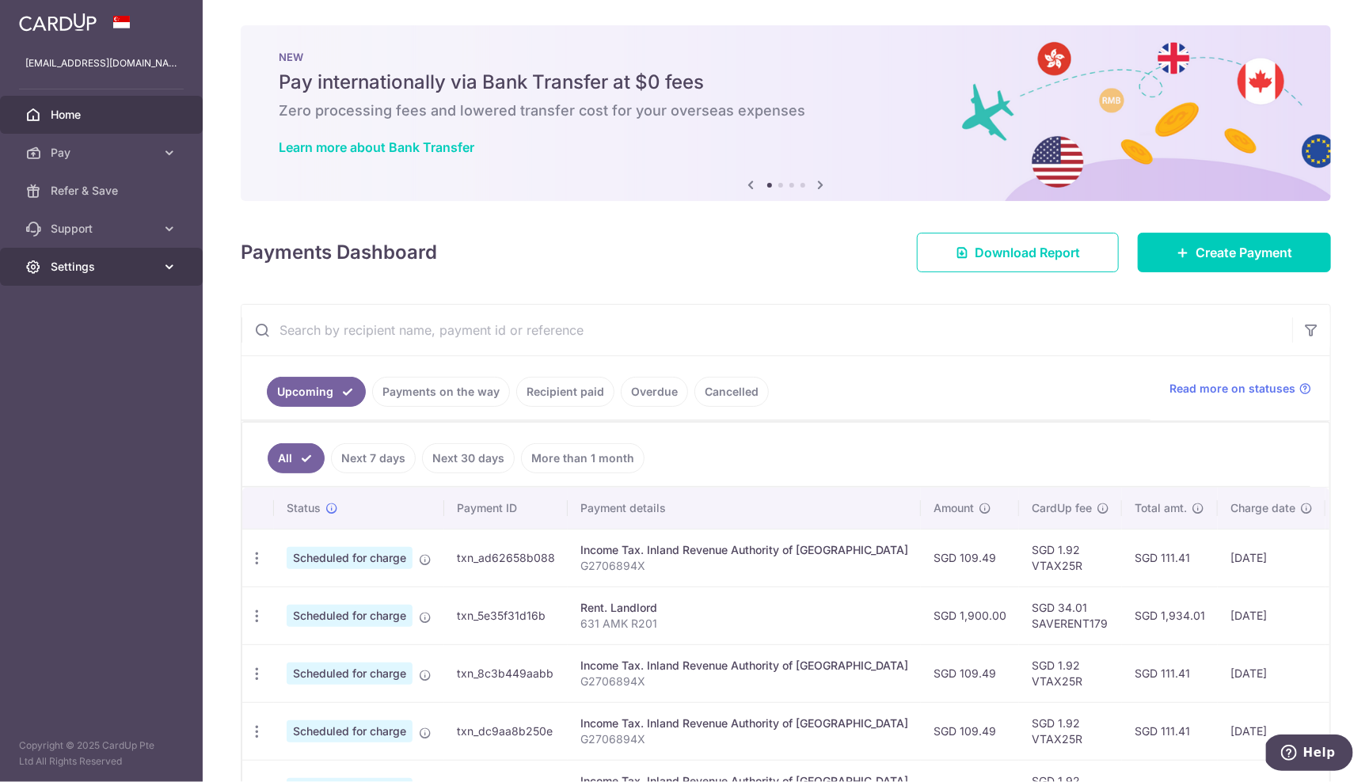
click at [83, 266] on span "Settings" at bounding box center [103, 267] width 105 height 16
click at [78, 339] on span "Logout" at bounding box center [103, 343] width 105 height 16
